Goal: Task Accomplishment & Management: Manage account settings

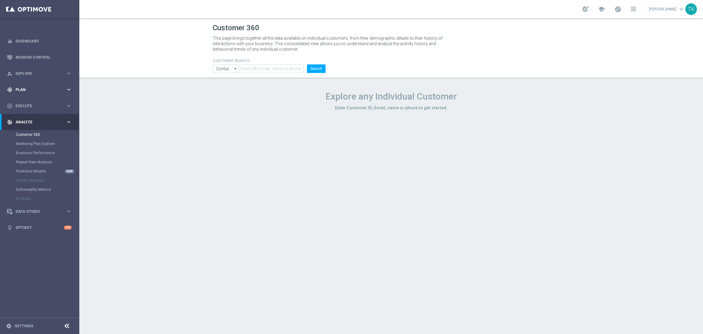
click at [27, 89] on span "Plan" at bounding box center [41, 90] width 50 height 4
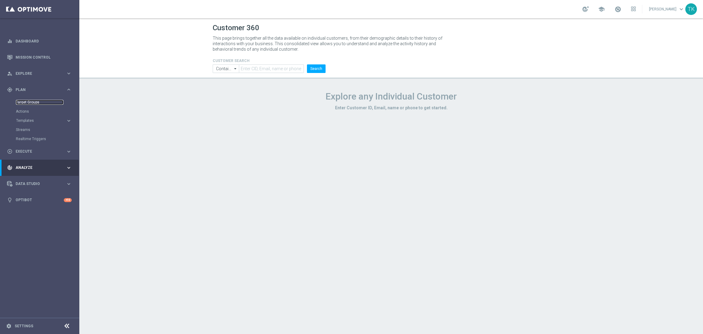
click at [27, 103] on link "Target Groups" at bounding box center [40, 102] width 48 height 5
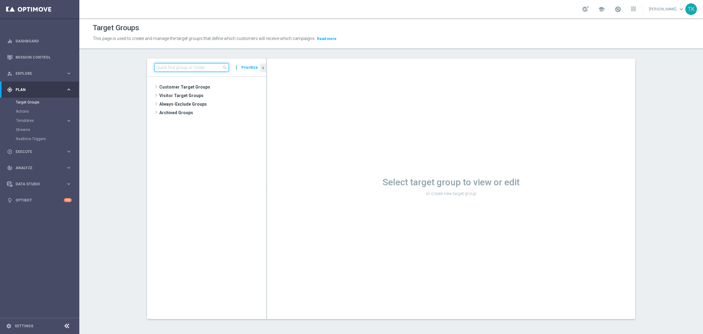
click at [161, 68] on input at bounding box center [191, 67] width 74 height 9
paste input "E_ALL_AUTO_PRODUCT_WO 1DEPO DAY1MAIL_DAILY"
type input "E_ALL_AUTO_PRODUCT_WO 1DEPO DAY1MAIL_DAILY"
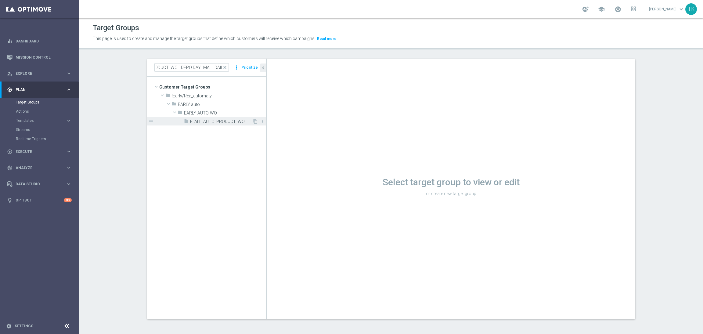
scroll to position [0, 0]
click at [204, 121] on span "E_ALL_AUTO_PRODUCT_WO 1DEPO DAY1MAIL_DAILY" at bounding box center [221, 121] width 62 height 5
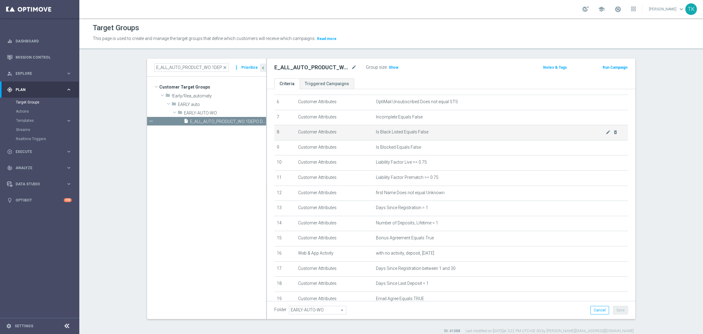
scroll to position [133, 0]
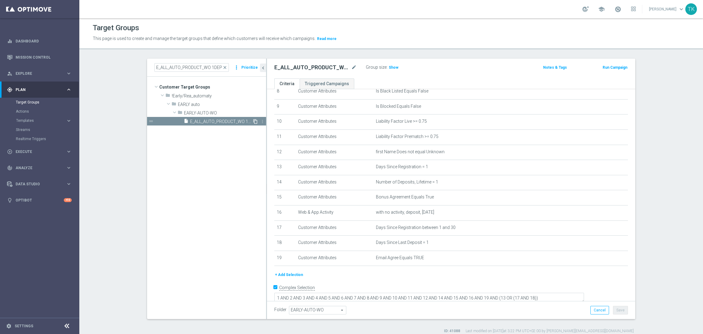
click at [253, 121] on icon "content_copy" at bounding box center [255, 121] width 5 height 5
click at [351, 67] on icon "mode_edit" at bounding box center [353, 67] width 5 height 7
type input "E_ALL_AUTO_PRODUCT_WO 0DEPO EXT_DAILY"
click at [456, 72] on div "E_ALL_AUTO_PRODUCT_WO 0DEPO EXT_DAILY Group size : Show" at bounding box center [391, 67] width 242 height 9
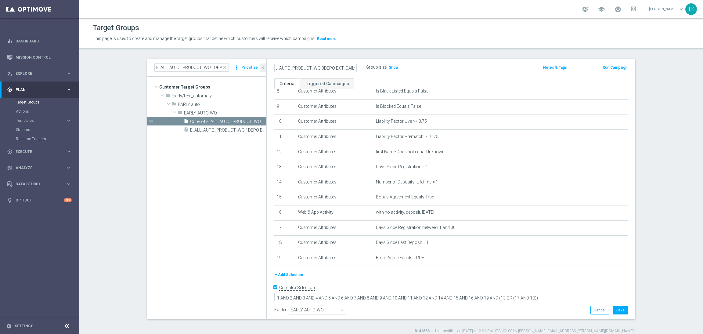
scroll to position [0, 0]
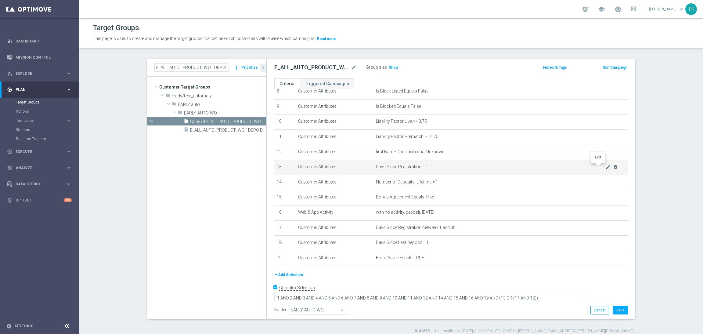
click at [606, 165] on icon "mode_edit" at bounding box center [608, 167] width 5 height 5
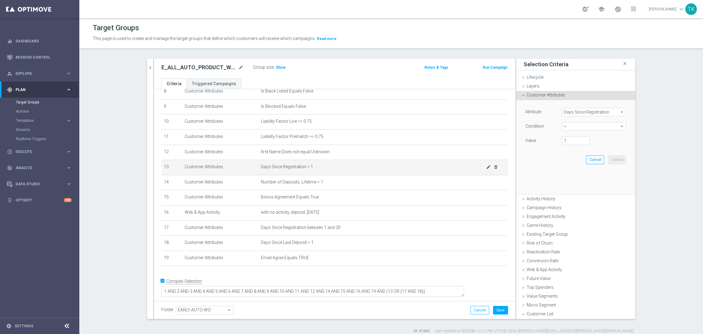
scroll to position [126, 0]
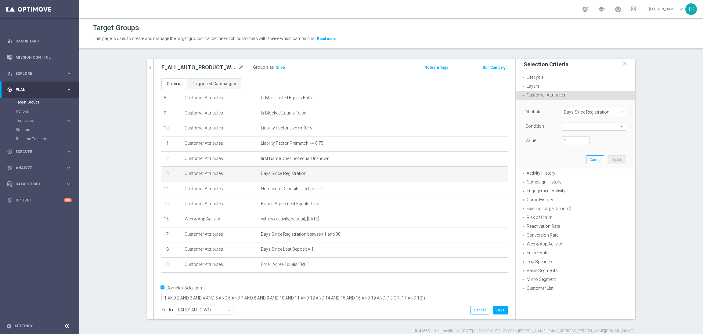
click at [567, 125] on span "=" at bounding box center [595, 126] width 64 height 8
click at [554, 123] on div "Condition" at bounding box center [539, 127] width 37 height 10
click at [563, 136] on input "1" at bounding box center [575, 140] width 27 height 9
drag, startPoint x: 564, startPoint y: 141, endPoint x: 556, endPoint y: 141, distance: 7.9
click at [558, 141] on div "1" at bounding box center [576, 140] width 37 height 9
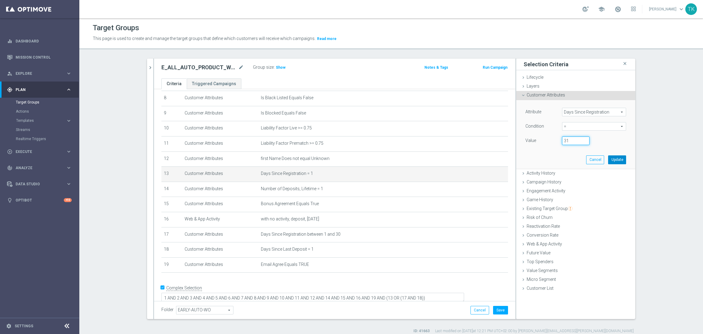
type input "31"
click at [616, 159] on button "Update" at bounding box center [618, 159] width 18 height 9
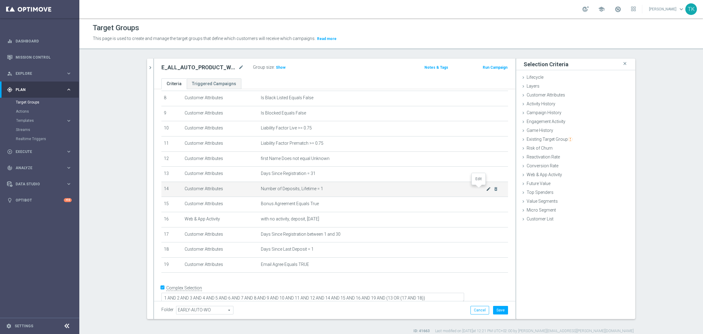
click at [486, 188] on icon "mode_edit" at bounding box center [488, 189] width 5 height 5
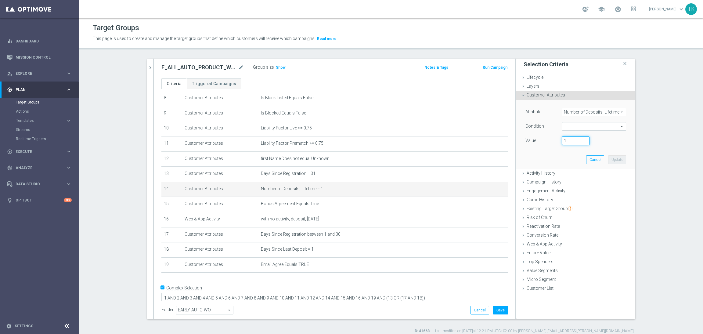
click at [582, 144] on input "1" at bounding box center [575, 140] width 27 height 9
type input "0"
click at [582, 141] on input "0" at bounding box center [575, 140] width 27 height 9
click at [616, 161] on button "Update" at bounding box center [618, 159] width 18 height 9
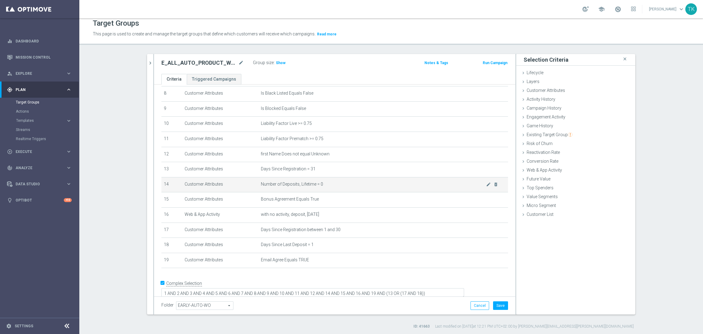
scroll to position [6, 0]
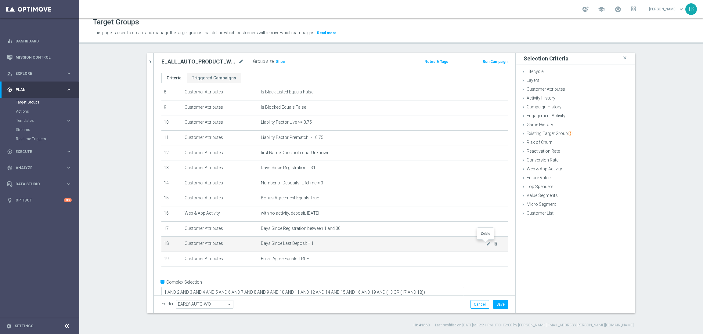
click at [494, 242] on icon "delete_forever" at bounding box center [496, 243] width 5 height 5
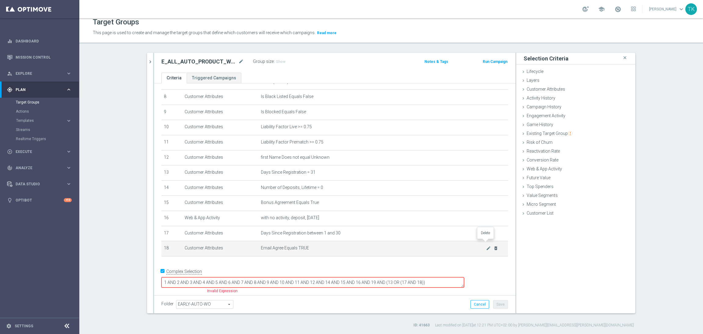
scroll to position [111, 0]
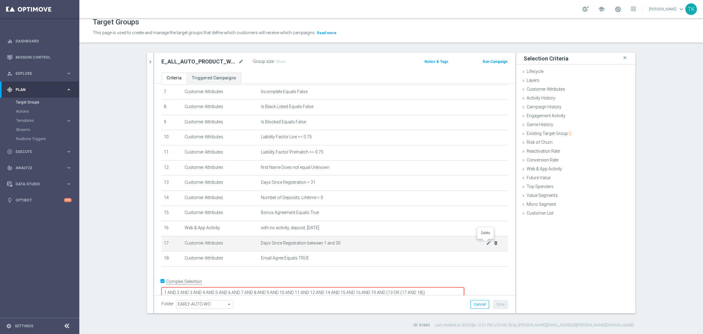
click at [494, 241] on icon "delete_forever" at bounding box center [496, 243] width 5 height 5
click at [474, 303] on button "Cancel" at bounding box center [480, 304] width 19 height 9
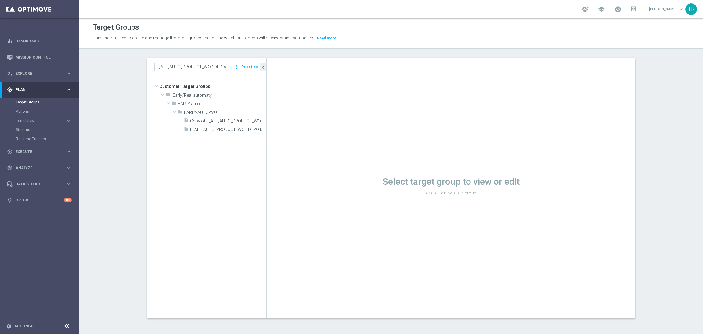
scroll to position [1, 0]
click at [210, 123] on span "Copy of E_ALL_AUTO_PRODUCT_WO 1DEPO DAY1MAIL_DAILY" at bounding box center [221, 120] width 62 height 5
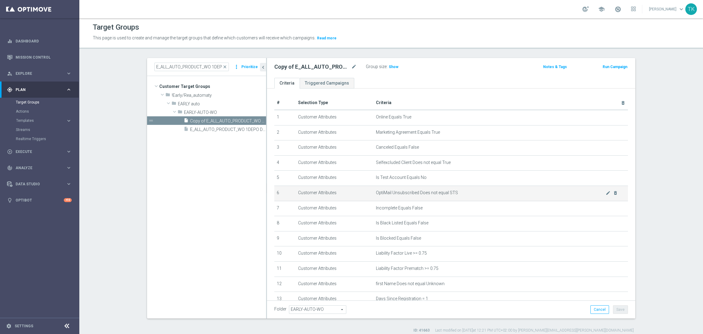
scroll to position [133, 0]
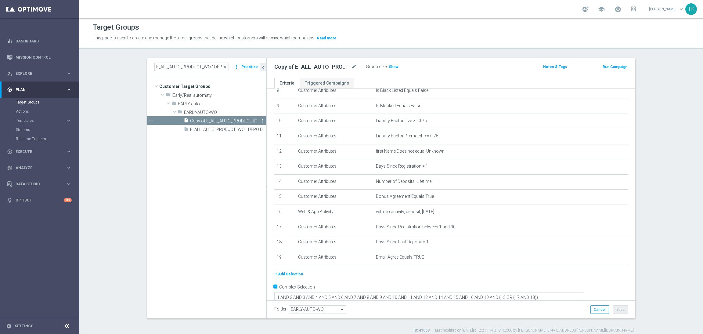
click at [260, 120] on icon "more_vert" at bounding box center [262, 120] width 5 height 5
click at [224, 119] on span "Copy of E_ALL_AUTO_PRODUCT_WO 1DEPO DAY1MAIL_DAILY" at bounding box center [221, 120] width 62 height 5
click at [613, 227] on icon "delete_forever" at bounding box center [615, 226] width 5 height 5
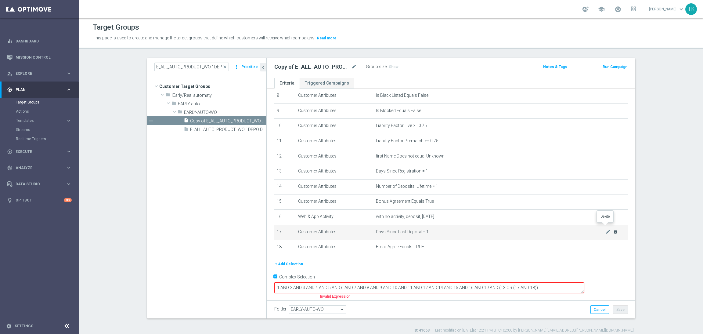
scroll to position [118, 0]
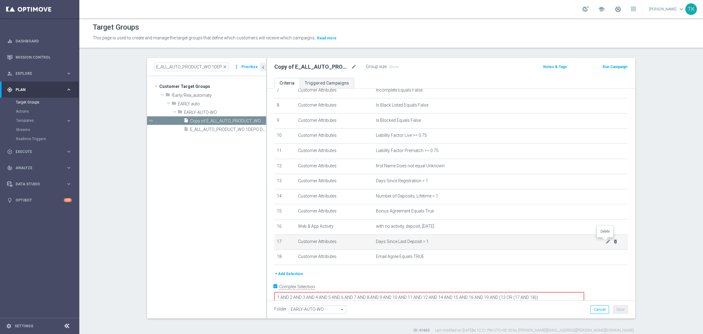
click at [613, 240] on icon "delete_forever" at bounding box center [615, 241] width 5 height 5
click at [582, 292] on textarea "1 AND 2 AND 3 AND 4 AND 5 AND 6 AND 7 AND 8 AND 9 AND 10 AND 11 AND 12 AND 14 A…" at bounding box center [429, 297] width 310 height 11
click at [531, 292] on textarea "1 AND 2 AND 3 AND 4 AND 5 AND 6 AND 7 AND 8 AND 9 AND 10 AND 11 AND 12 AND 14 A…" at bounding box center [429, 297] width 310 height 11
type textarea "1 AND 2 AND 3 AND 4 AND 5 AND 6 AND 7 AND 8 AND 9 AND 10 AND 11 AND 12 AND 14 A…"
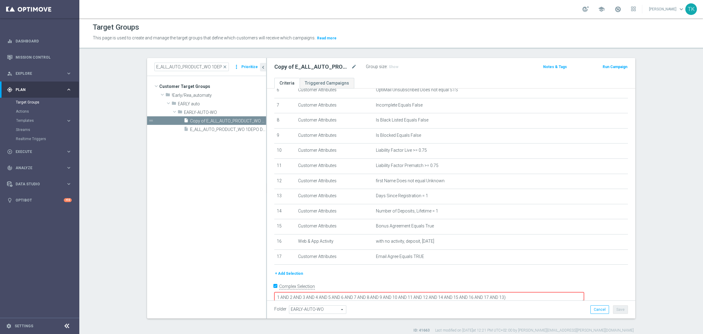
click at [554, 275] on div "+ Add Selection" at bounding box center [451, 273] width 363 height 7
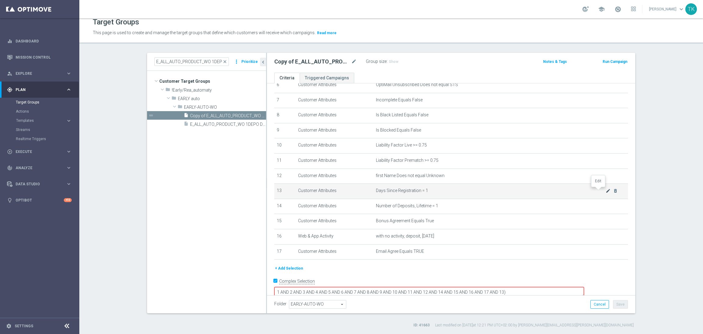
click at [606, 190] on icon "mode_edit" at bounding box center [608, 190] width 5 height 5
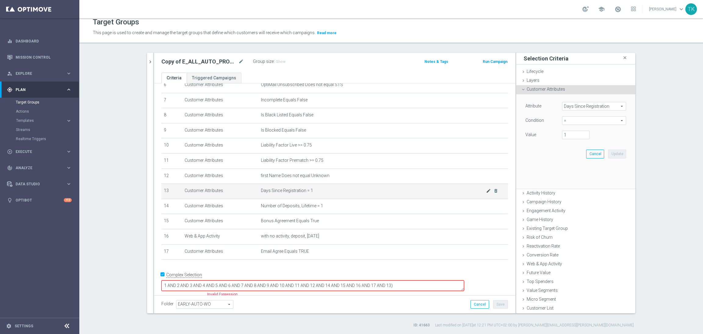
scroll to position [96, 0]
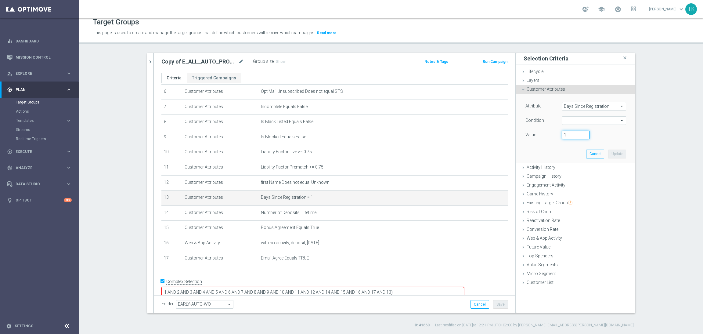
drag, startPoint x: 568, startPoint y: 134, endPoint x: 558, endPoint y: 134, distance: 10.7
click at [558, 134] on div "1" at bounding box center [576, 135] width 37 height 9
type input "31"
click at [611, 158] on button "Update" at bounding box center [618, 154] width 18 height 9
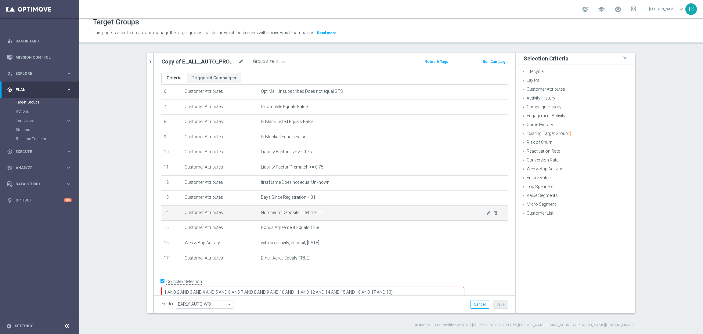
click at [475, 211] on span "Number of Deposits, Lifetime = 1" at bounding box center [373, 212] width 225 height 5
click at [486, 210] on icon "mode_edit" at bounding box center [488, 212] width 5 height 5
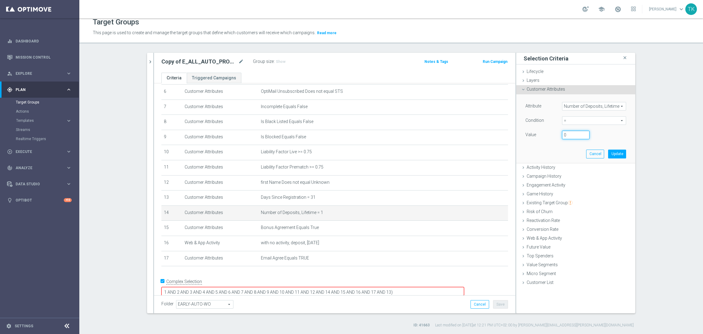
type input "0"
click at [582, 136] on input "0" at bounding box center [575, 135] width 27 height 9
click at [616, 152] on button "Update" at bounding box center [618, 154] width 18 height 9
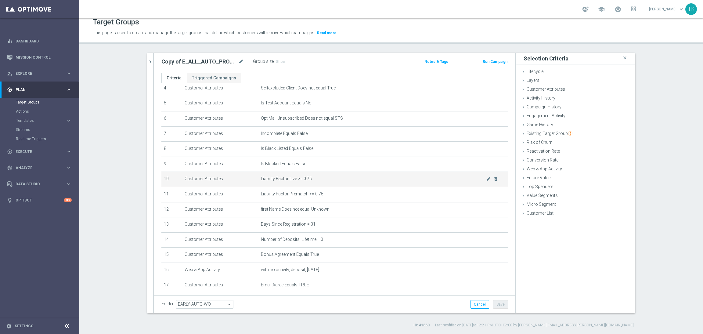
scroll to position [92, 0]
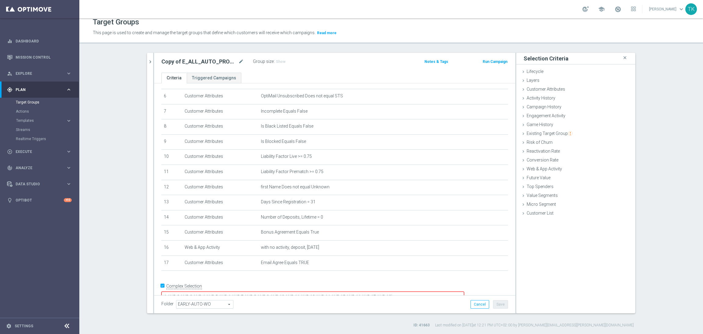
click at [433, 292] on textarea "1 AND 2 AND 3 AND 4 AND 5 AND 6 AND 7 AND 8 AND 9 AND 10 AND 11 AND 12 AND 14 A…" at bounding box center [313, 297] width 303 height 11
click at [366, 292] on textarea "1 AND 2 AND 3 AND 4 AND 5 AND 6 AND 7 AND 8 AND 9 AND 10 AND 11 AND 12 AND 14 A…" at bounding box center [313, 297] width 303 height 11
click at [451, 292] on textarea "1 AND 2 AND 3 AND 4 AND 5 AND 6 AND 7 AND 8 AND 9 AND 10 AND 11 AND 12 AND 13 a…" at bounding box center [313, 297] width 303 height 11
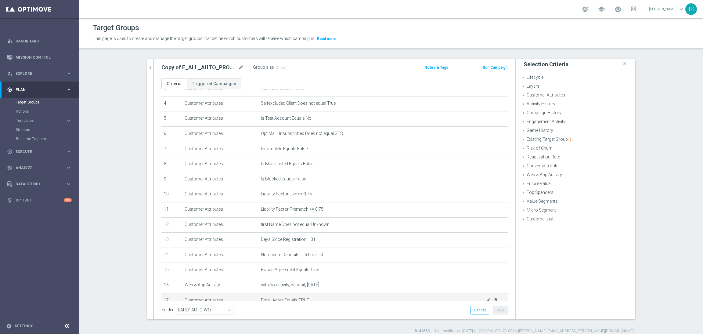
scroll to position [96, 0]
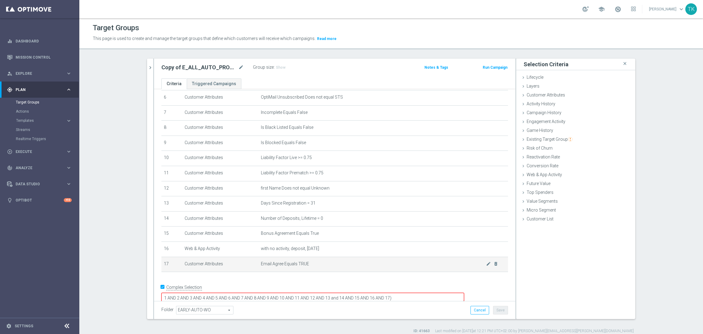
click at [440, 267] on td "Email Agree Equals TRUE mode_edit delete_forever" at bounding box center [384, 264] width 250 height 15
click at [367, 293] on textarea "1 AND 2 AND 3 AND 4 AND 5 AND 6 AND 7 AND 8 AND 9 AND 10 AND 11 AND 12 AND 13 a…" at bounding box center [313, 298] width 303 height 11
type textarea "1 AND 2 AND 3 AND 4 AND 5 AND 6 AND 7 AND 8 AND 9 AND 10 AND 11 AND 12 and 14 A…"
click at [471, 311] on button "Cancel" at bounding box center [480, 310] width 19 height 9
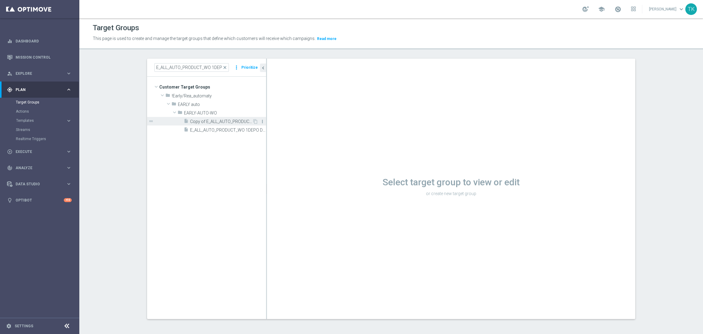
click at [260, 122] on icon "more_vert" at bounding box center [262, 121] width 5 height 5
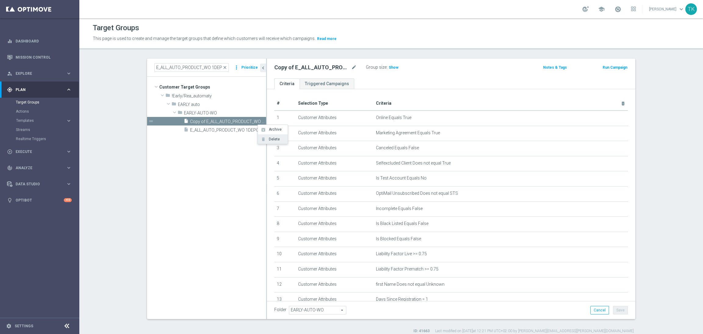
click at [272, 140] on span "Delete" at bounding box center [273, 139] width 13 height 4
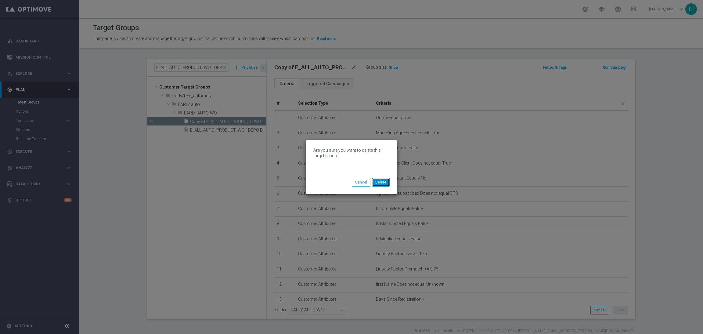
click at [380, 183] on button "Delete" at bounding box center [381, 182] width 18 height 9
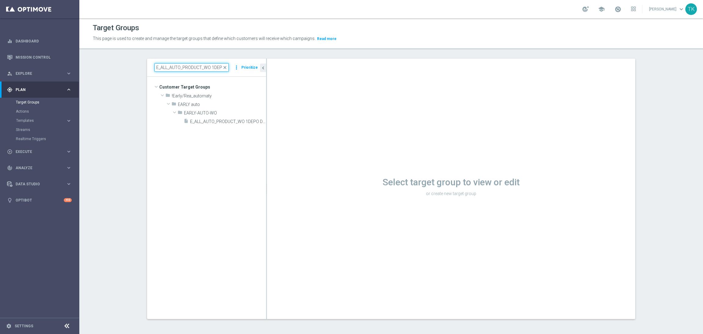
click at [193, 69] on input "E_ALL_AUTO_PRODUCT_WO 1DEPO DAY1MAIL_DAILY" at bounding box center [191, 67] width 74 height 9
paste input "4PW"
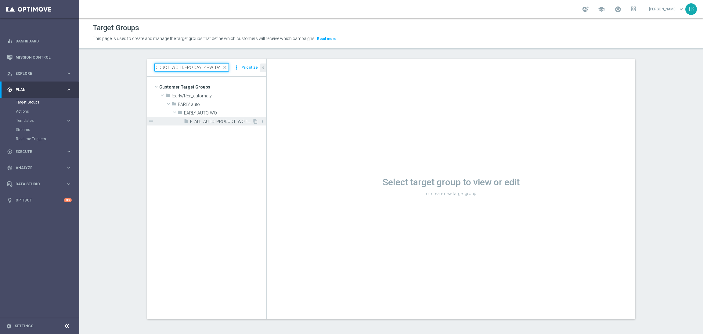
type input "E_ALL_AUTO_PRODUCT_WO 1DEPO DAY14PW_DAILY"
click at [225, 122] on span "E_ALL_AUTO_PRODUCT_WO 1DEPO DAY14PW_DAILY" at bounding box center [221, 121] width 62 height 5
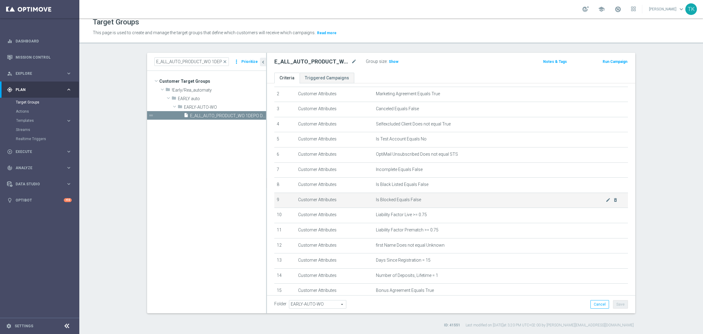
scroll to position [116, 0]
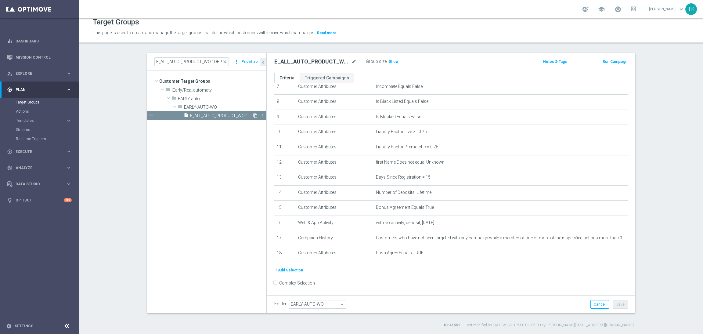
click at [253, 114] on icon "content_copy" at bounding box center [255, 115] width 5 height 5
click at [351, 61] on icon "mode_edit" at bounding box center [353, 61] width 5 height 7
type input "E_ALL_AUTO_PRODUCT_WO 0DEPO EXT_DAILY"
click at [419, 67] on div "E_ALL_AUTO_PRODUCT_WO 0DEPO EXT_DAILY Group size : Show Notes & Tags Run Campai…" at bounding box center [451, 63] width 369 height 20
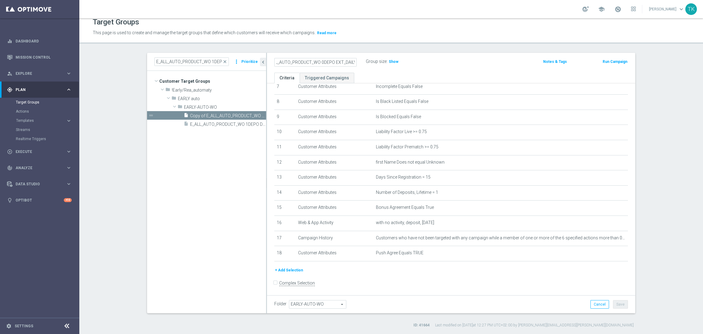
scroll to position [0, 0]
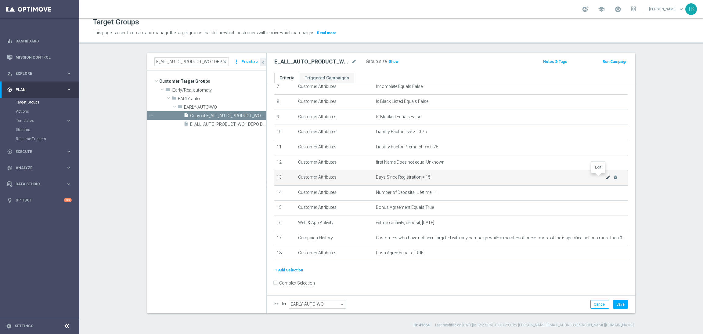
click at [606, 178] on icon "mode_edit" at bounding box center [608, 177] width 5 height 5
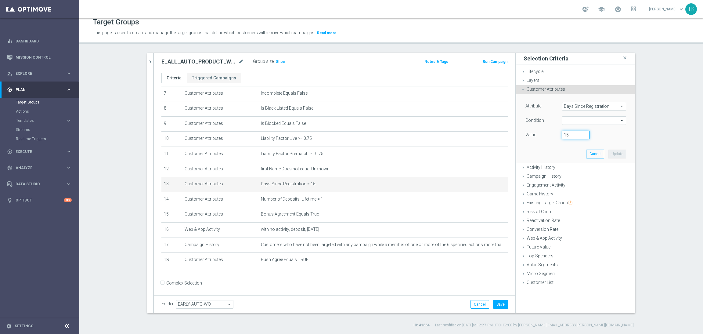
drag, startPoint x: 571, startPoint y: 132, endPoint x: 557, endPoint y: 136, distance: 14.0
click at [558, 136] on div "15" at bounding box center [576, 135] width 37 height 9
type input "31"
click at [611, 156] on button "Update" at bounding box center [618, 154] width 18 height 9
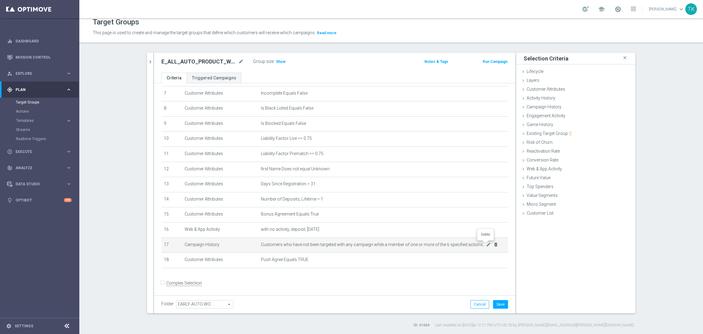
click at [494, 244] on icon "delete_forever" at bounding box center [496, 244] width 5 height 5
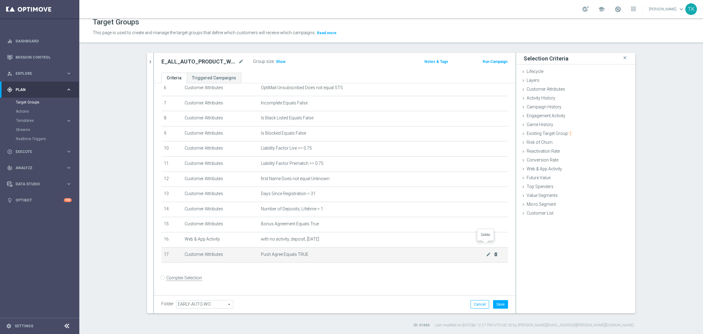
scroll to position [94, 0]
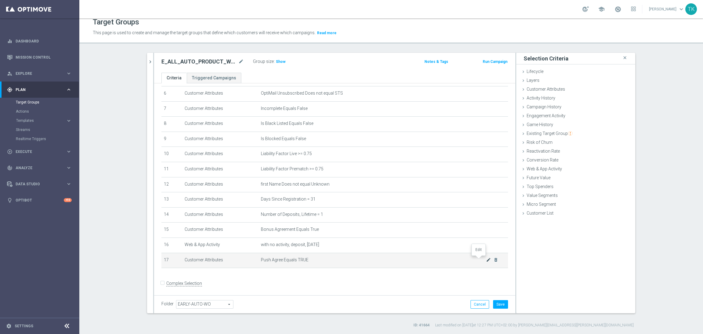
click at [486, 261] on icon "mode_edit" at bounding box center [488, 259] width 5 height 5
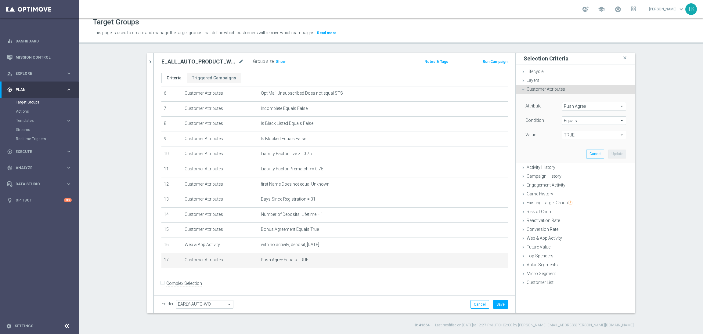
click at [569, 106] on span "Push Agree" at bounding box center [595, 106] width 64 height 8
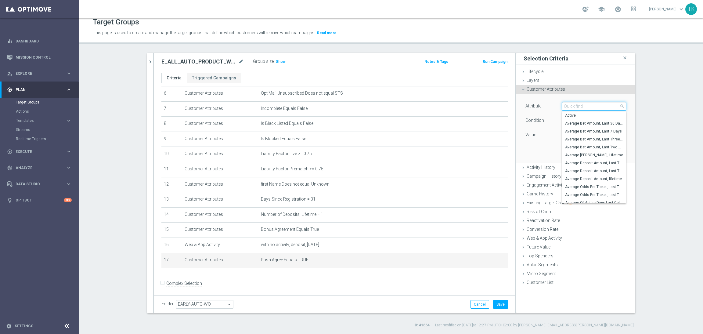
click at [569, 106] on input "search" at bounding box center [594, 106] width 64 height 9
click at [494, 282] on form "Complex Selection Invalid Expression" at bounding box center [335, 289] width 347 height 23
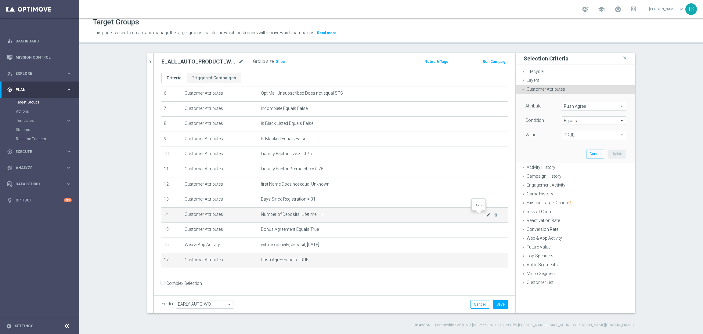
click at [486, 212] on icon "mode_edit" at bounding box center [488, 214] width 5 height 5
type input "0"
click at [583, 136] on input "0" at bounding box center [575, 135] width 27 height 9
click at [620, 156] on button "Update" at bounding box center [618, 154] width 18 height 9
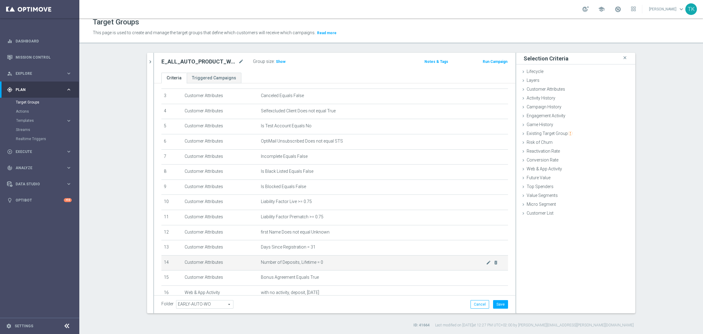
scroll to position [0, 0]
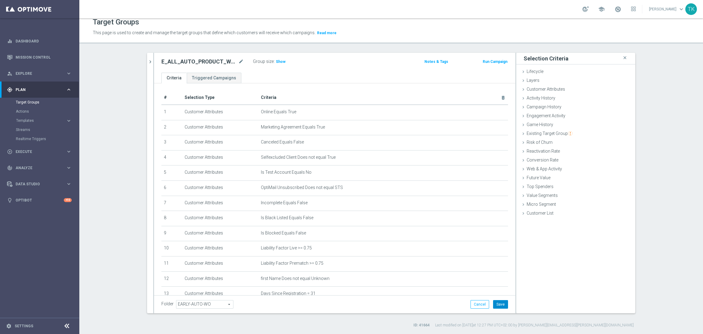
click at [499, 304] on button "Save" at bounding box center [500, 304] width 15 height 9
click at [276, 62] on span "Show" at bounding box center [281, 62] width 10 height 4
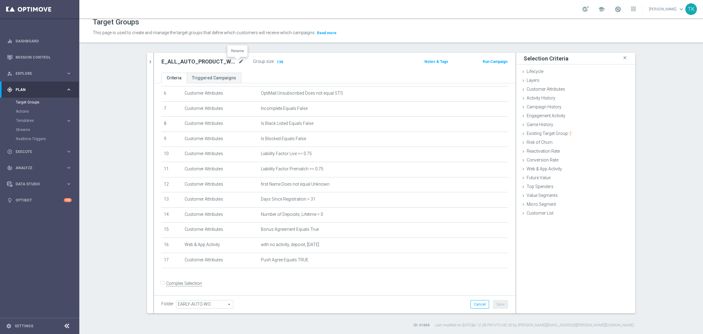
click at [238, 61] on icon "mode_edit" at bounding box center [240, 61] width 5 height 7
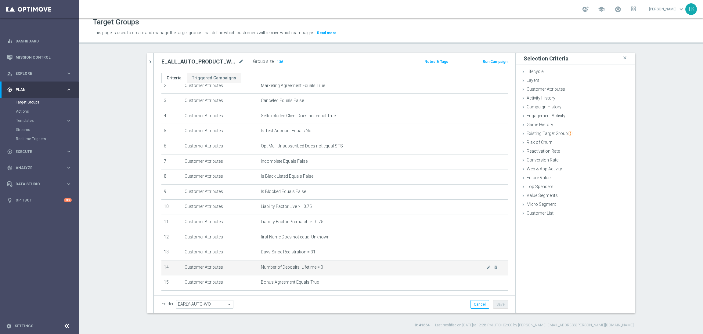
scroll to position [0, 0]
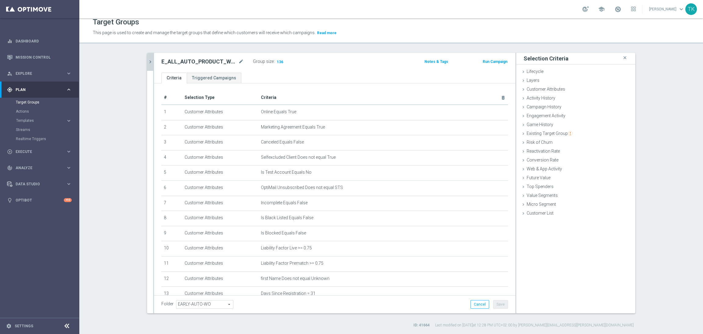
click at [147, 60] on icon "chevron_right" at bounding box center [150, 62] width 6 height 6
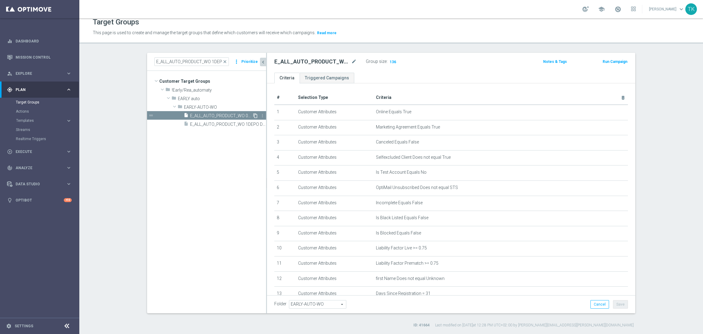
click at [253, 115] on icon "content_copy" at bounding box center [255, 115] width 5 height 5
click at [351, 65] on icon "mode_edit" at bounding box center [353, 61] width 5 height 7
click at [319, 63] on input "Copy of E_ALL_AUTO_PRODUCT_WO 0DEPO EXT_DAILY" at bounding box center [315, 62] width 82 height 9
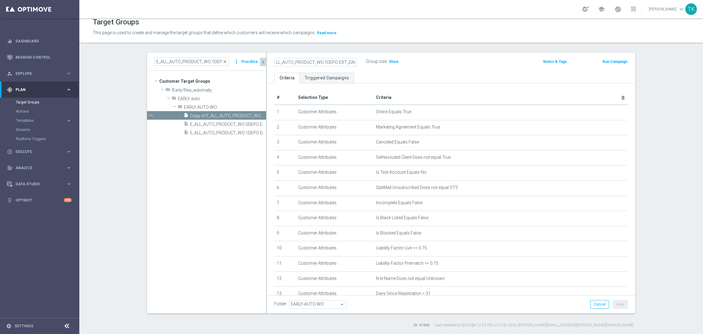
type input "Copy of E_ALL_AUTO_PRODUCT_WO 1DEPO EXT_DAILY"
click at [434, 72] on div "Copy of E_ALL_AUTO_PRODUCT_WO 1DEPO EXT_DAILY Group size : Show Notes & Tags Ru…" at bounding box center [451, 63] width 369 height 20
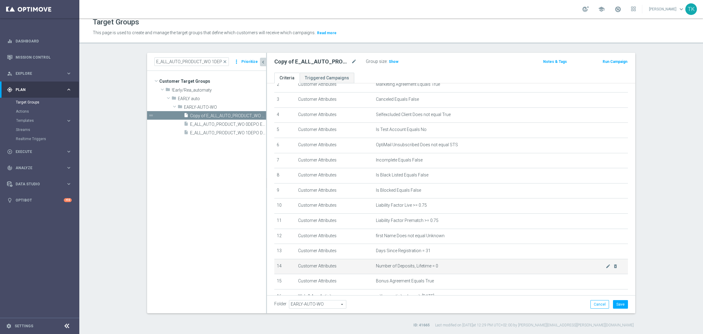
scroll to position [101, 0]
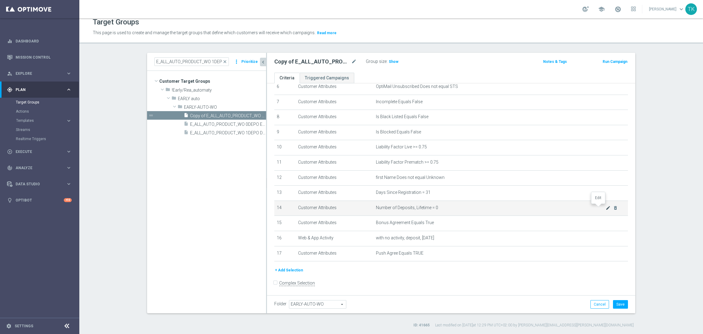
click at [606, 209] on icon "mode_edit" at bounding box center [608, 207] width 5 height 5
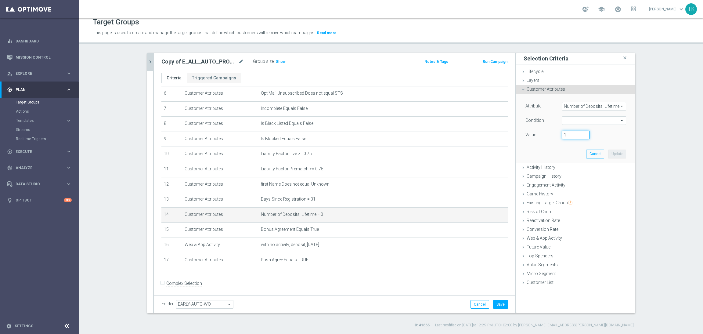
type input "1"
click at [582, 134] on input "1" at bounding box center [575, 135] width 27 height 9
click at [612, 153] on button "Update" at bounding box center [618, 154] width 18 height 9
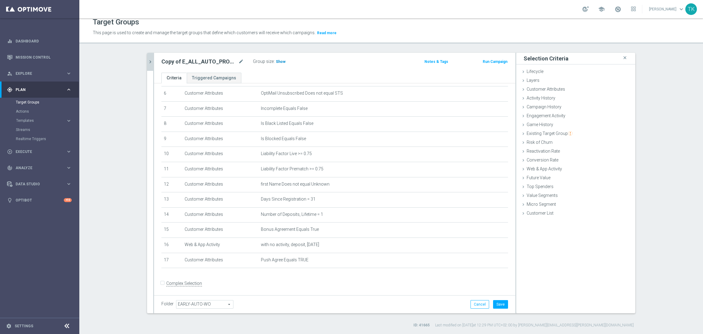
click at [278, 60] on span "Show" at bounding box center [281, 62] width 10 height 4
click at [486, 199] on icon "mode_edit" at bounding box center [488, 199] width 5 height 5
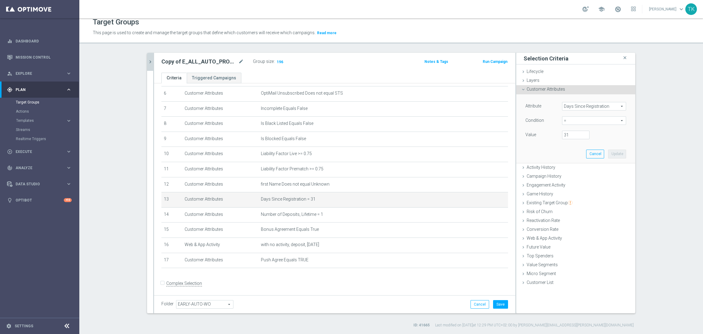
click at [567, 121] on span "=" at bounding box center [595, 121] width 64 height 8
click at [573, 169] on span ">=" at bounding box center [594, 169] width 58 height 5
type input ">="
click at [575, 134] on input "number" at bounding box center [575, 135] width 27 height 9
type input "31"
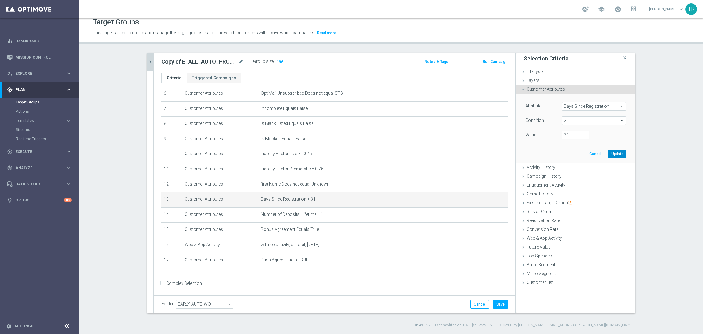
click at [613, 152] on button "Update" at bounding box center [618, 154] width 18 height 9
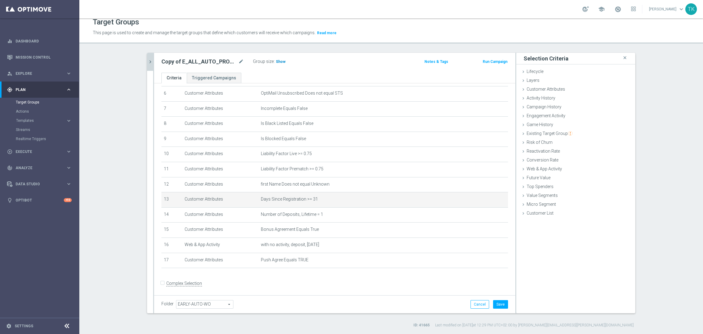
click at [276, 60] on span "Show" at bounding box center [281, 62] width 10 height 4
click at [486, 198] on icon "mode_edit" at bounding box center [488, 199] width 5 height 5
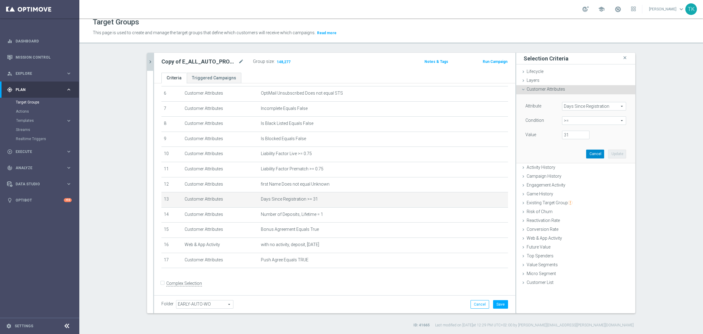
click at [594, 153] on button "Cancel" at bounding box center [596, 154] width 18 height 9
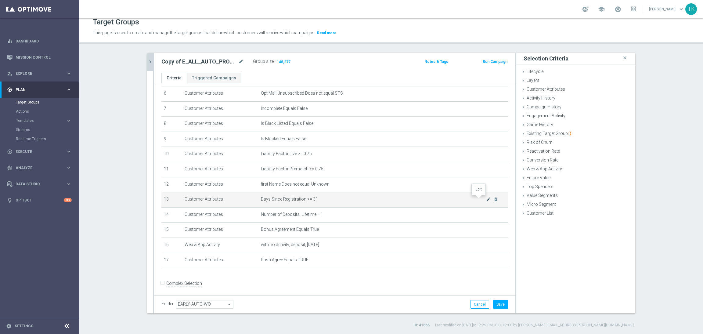
click at [486, 199] on icon "mode_edit" at bounding box center [488, 199] width 5 height 5
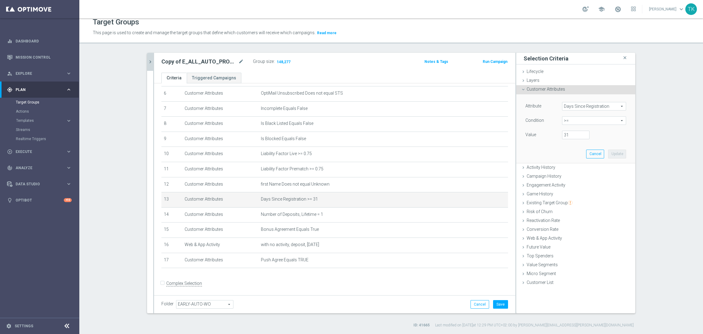
click at [578, 122] on span ">=" at bounding box center [595, 121] width 64 height 8
click at [575, 155] on span "=" at bounding box center [594, 153] width 58 height 5
type input "="
click at [577, 140] on div "Value" at bounding box center [576, 136] width 110 height 10
click at [574, 138] on input "number" at bounding box center [575, 135] width 27 height 9
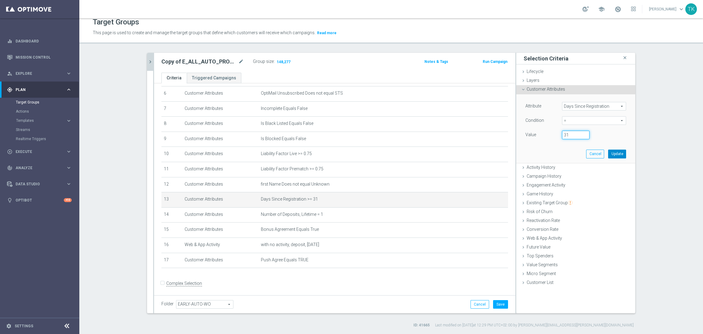
type input "31"
click at [613, 155] on button "Update" at bounding box center [618, 154] width 18 height 9
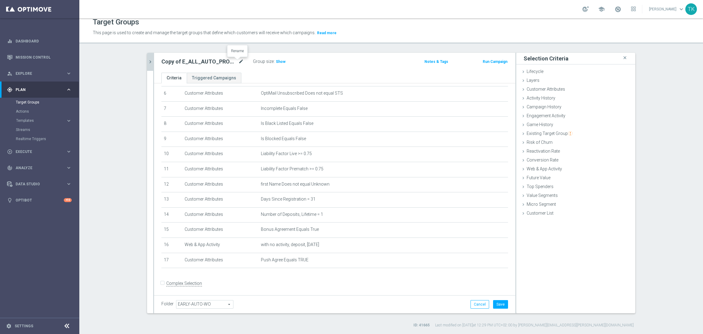
click at [239, 60] on icon "mode_edit" at bounding box center [240, 61] width 5 height 7
type input "E_ALL_AUTO_PRODUCT_WO 1DEPO EXT_DAILY"
click at [349, 73] on ul "Criteria Triggered Campaigns" at bounding box center [335, 78] width 362 height 11
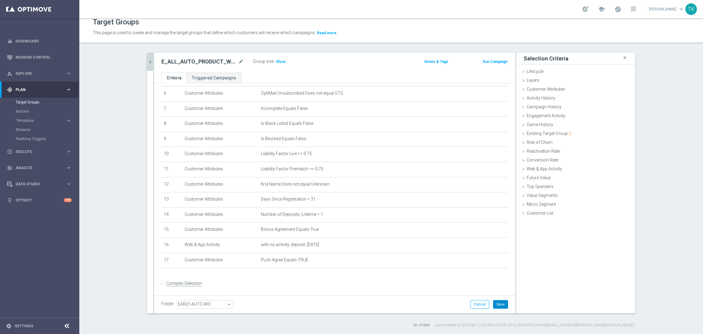
click at [501, 302] on button "Save" at bounding box center [500, 304] width 15 height 9
click at [147, 63] on icon "chevron_right" at bounding box center [150, 62] width 6 height 6
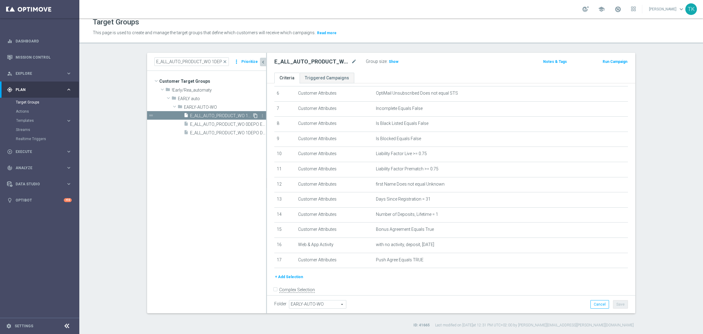
click at [253, 115] on icon "content_copy" at bounding box center [255, 115] width 5 height 5
click at [352, 60] on icon "mode_edit" at bounding box center [353, 61] width 5 height 7
type input "E_ALL_AUTO_PRODUCT_WO 2DEPO EXT_DAILY"
click at [419, 71] on div "E_ALL_AUTO_PRODUCT_WO 2DEPO EXT_DAILY Group size : Show Notes & Tags Run Campai…" at bounding box center [451, 63] width 369 height 20
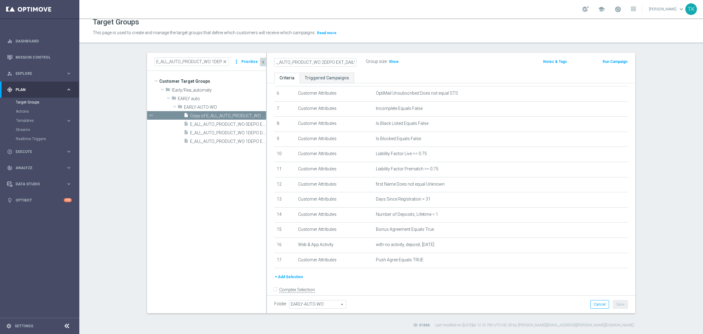
scroll to position [0, 0]
click at [606, 213] on icon "mode_edit" at bounding box center [608, 214] width 5 height 5
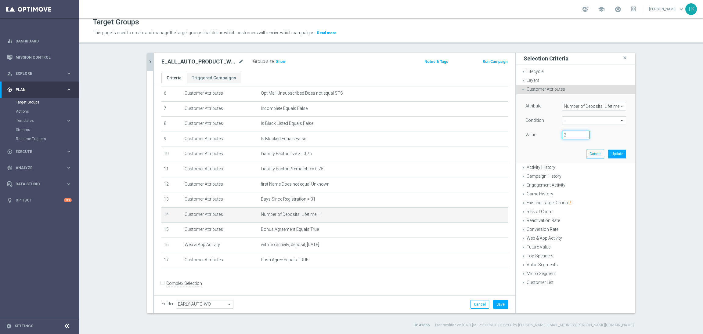
type input "2"
click at [583, 134] on input "2" at bounding box center [575, 135] width 27 height 9
click at [615, 154] on button "Update" at bounding box center [618, 154] width 18 height 9
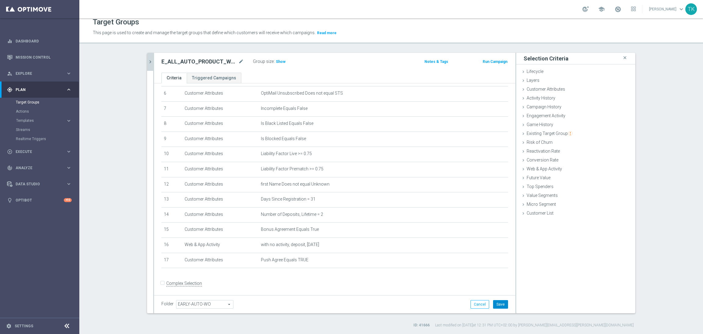
click at [497, 304] on button "Save" at bounding box center [500, 304] width 15 height 9
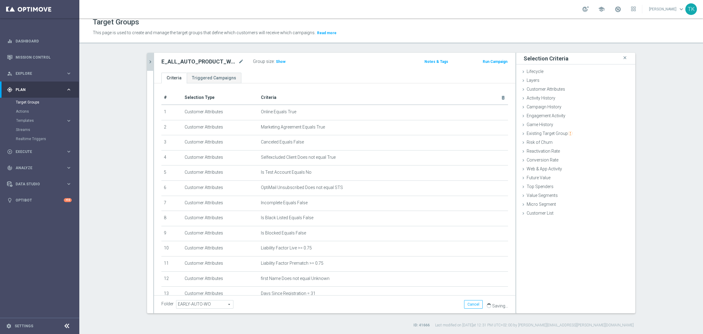
click at [147, 60] on icon "chevron_right" at bounding box center [150, 62] width 6 height 6
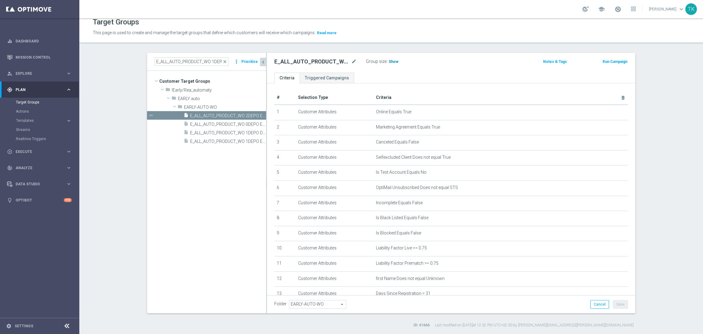
click at [389, 63] on span "Show" at bounding box center [394, 62] width 10 height 4
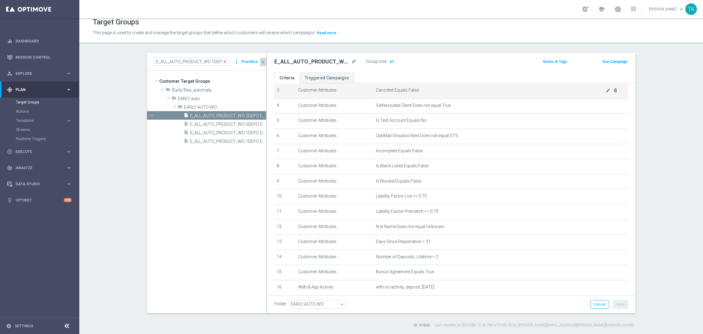
scroll to position [92, 0]
